Goal: Task Accomplishment & Management: Complete application form

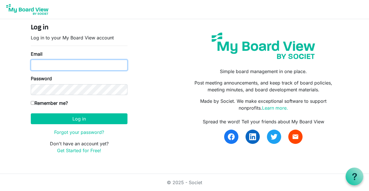
click at [106, 66] on input "Email" at bounding box center [79, 65] width 97 height 11
type input "[EMAIL_ADDRESS][DOMAIN_NAME]"
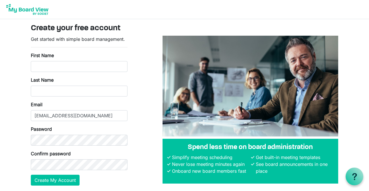
click at [97, 72] on form "Get started with simple board management. First Name Last Name Email tnader@miu…" at bounding box center [79, 111] width 97 height 150
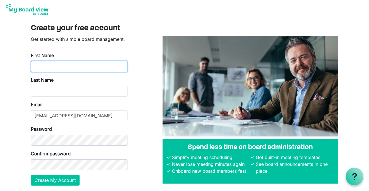
click at [89, 66] on input "First Name" at bounding box center [79, 66] width 97 height 11
type input "Dr Tony"
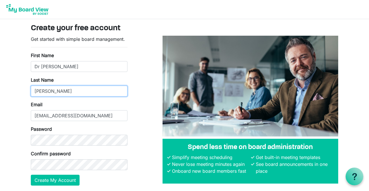
type input "Nader"
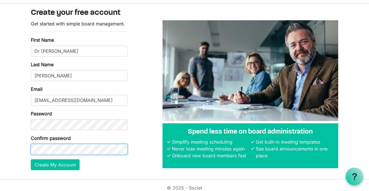
scroll to position [21, 0]
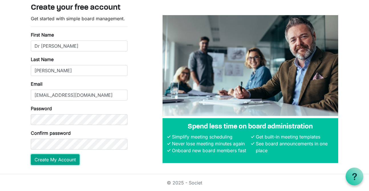
click at [69, 156] on button "Create My Account" at bounding box center [55, 159] width 49 height 11
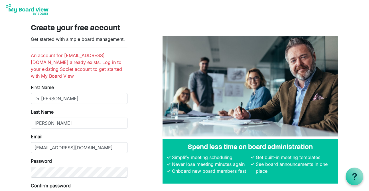
click at [30, 10] on img at bounding box center [28, 9] width 46 height 14
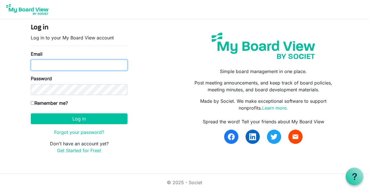
click at [89, 66] on input "Email" at bounding box center [79, 65] width 97 height 11
type input "[EMAIL_ADDRESS][DOMAIN_NAME]"
